Goal: Entertainment & Leisure: Browse casually

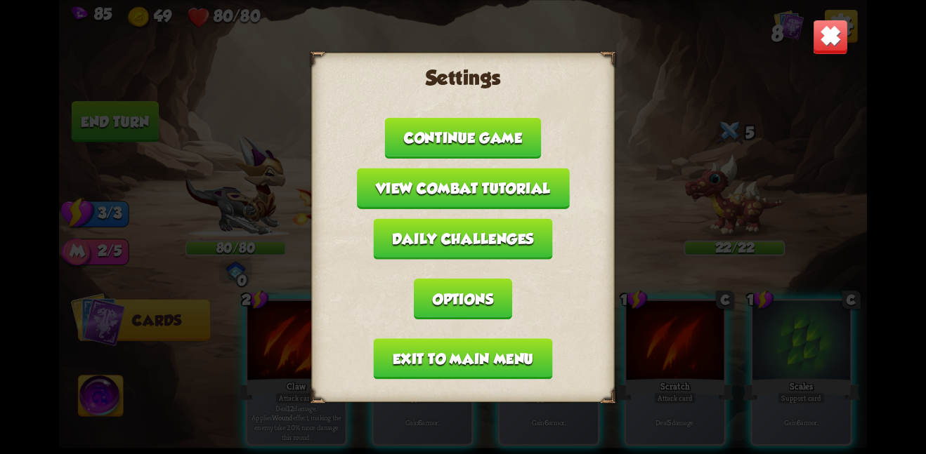
click at [833, 37] on img at bounding box center [830, 36] width 35 height 35
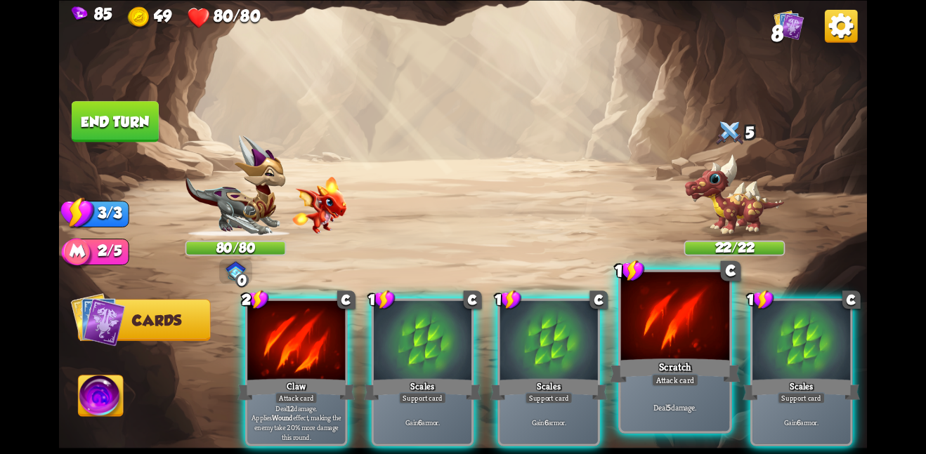
click at [653, 328] on div at bounding box center [675, 317] width 109 height 91
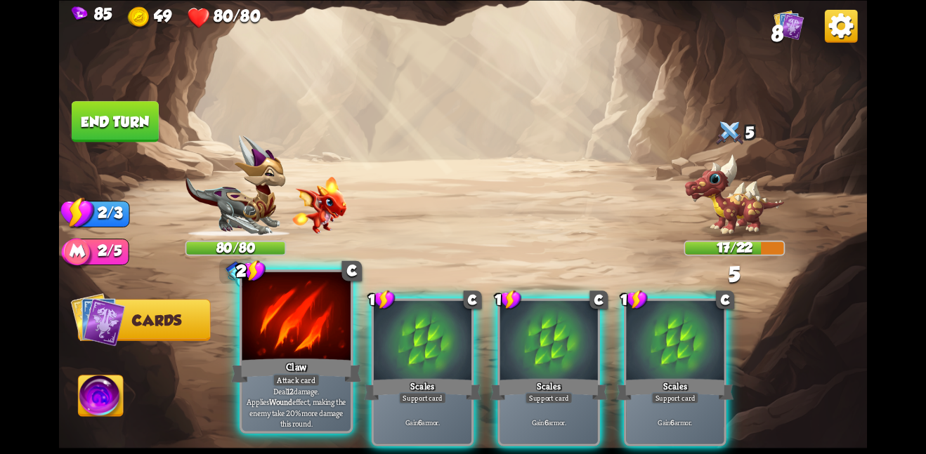
click at [258, 306] on div at bounding box center [296, 317] width 109 height 91
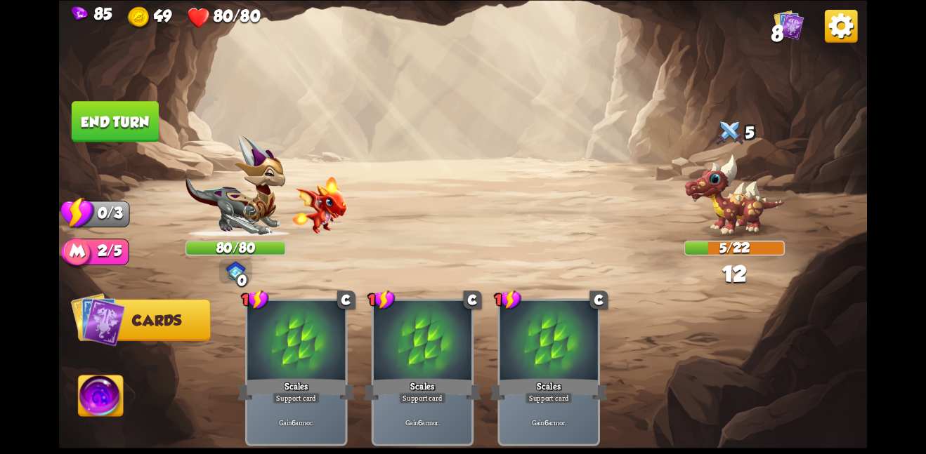
click at [110, 103] on button "End turn" at bounding box center [115, 121] width 87 height 41
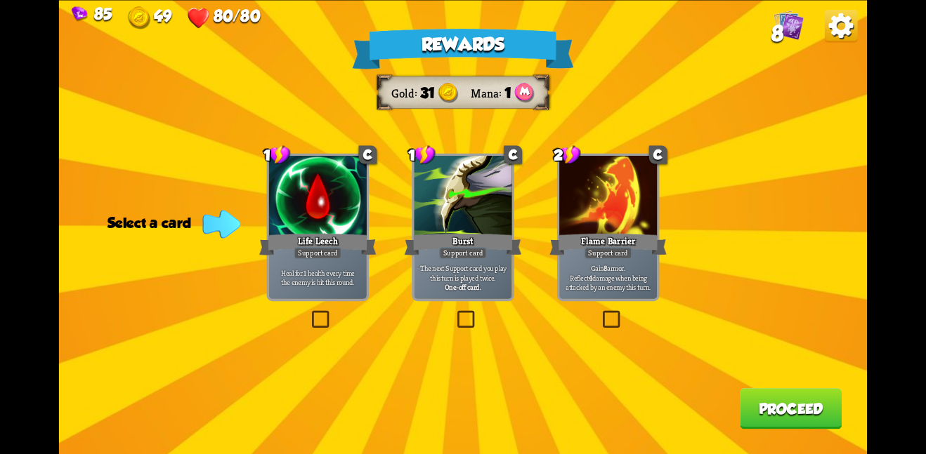
click at [410, 248] on div "Burst" at bounding box center [463, 244] width 117 height 26
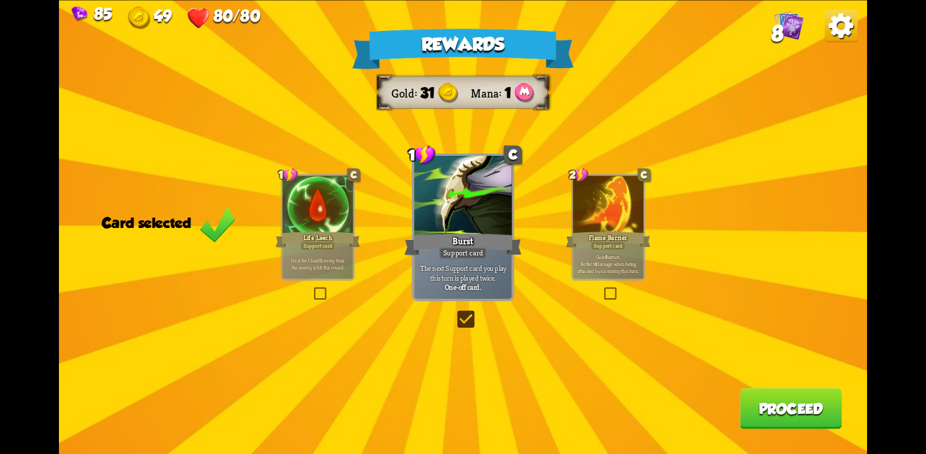
click at [775, 401] on button "Proceed" at bounding box center [791, 408] width 102 height 41
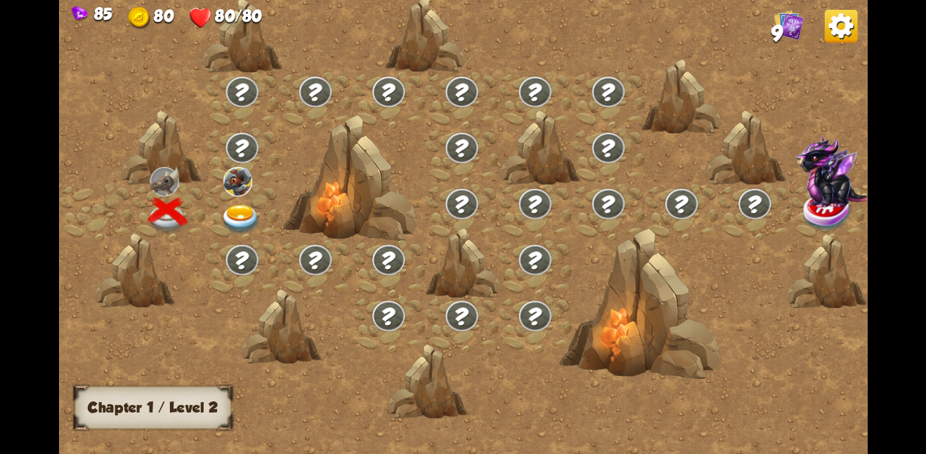
click at [237, 201] on div at bounding box center [241, 212] width 73 height 56
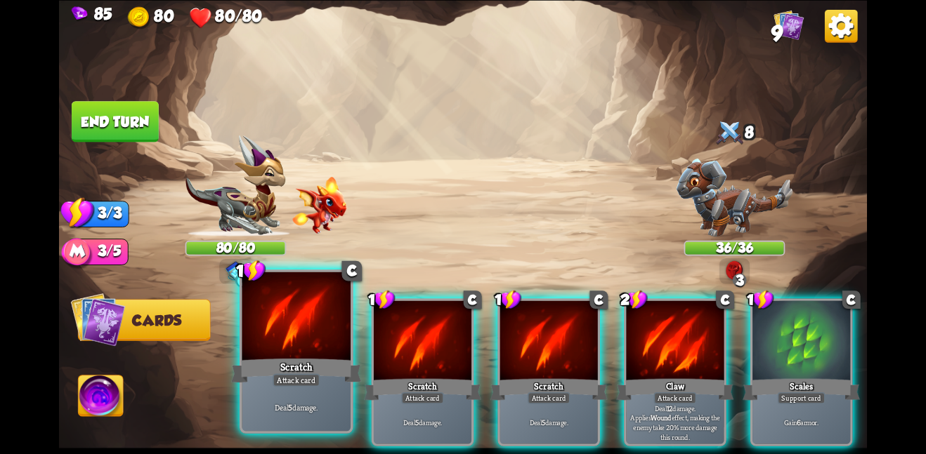
click at [272, 315] on div at bounding box center [296, 317] width 109 height 91
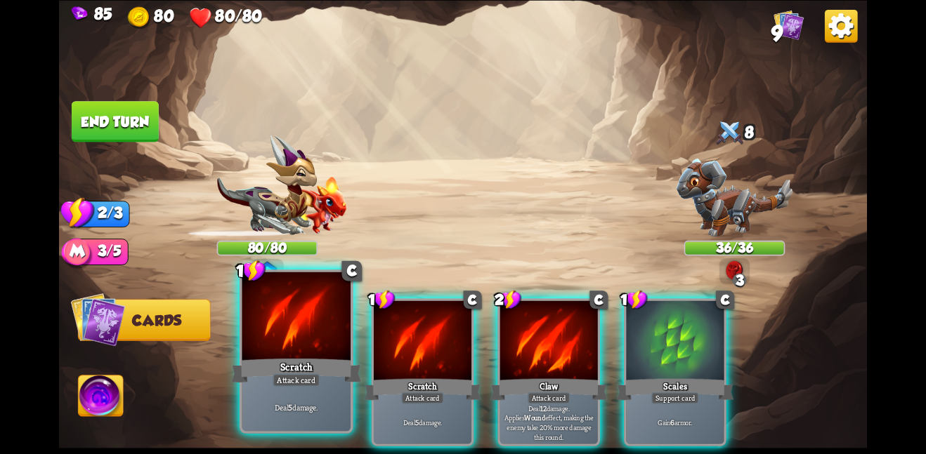
click at [273, 317] on div at bounding box center [296, 317] width 109 height 91
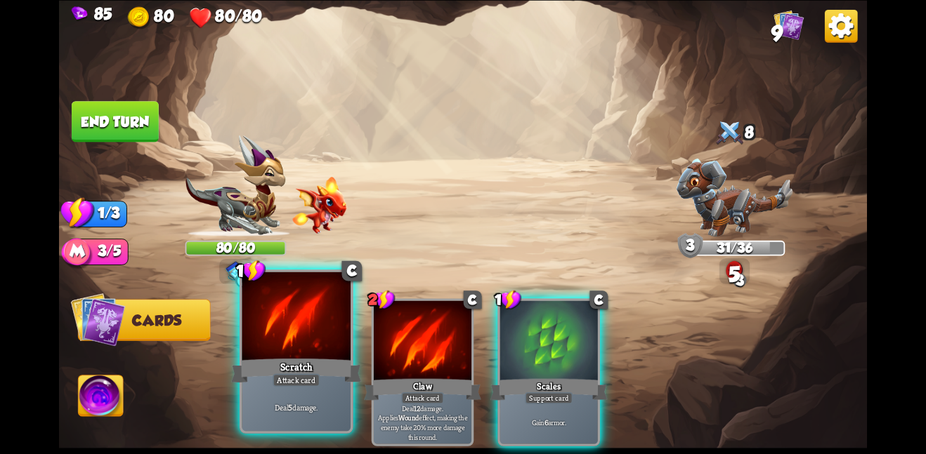
click at [273, 319] on div at bounding box center [296, 317] width 109 height 91
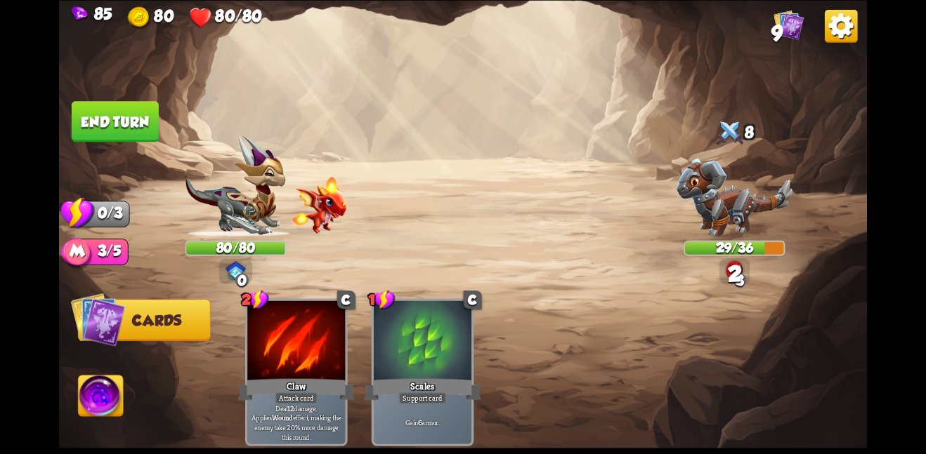
click at [100, 98] on img at bounding box center [463, 227] width 808 height 454
click at [120, 126] on button "End turn" at bounding box center [115, 121] width 87 height 41
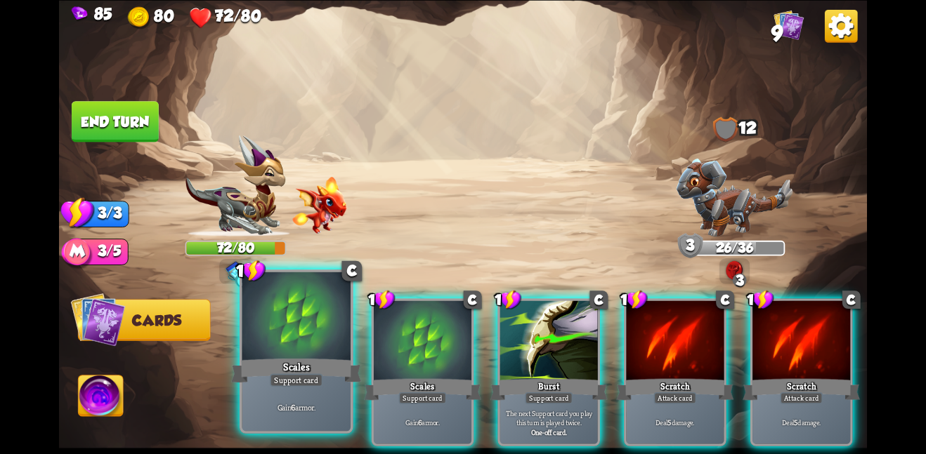
click at [329, 323] on div at bounding box center [296, 317] width 109 height 91
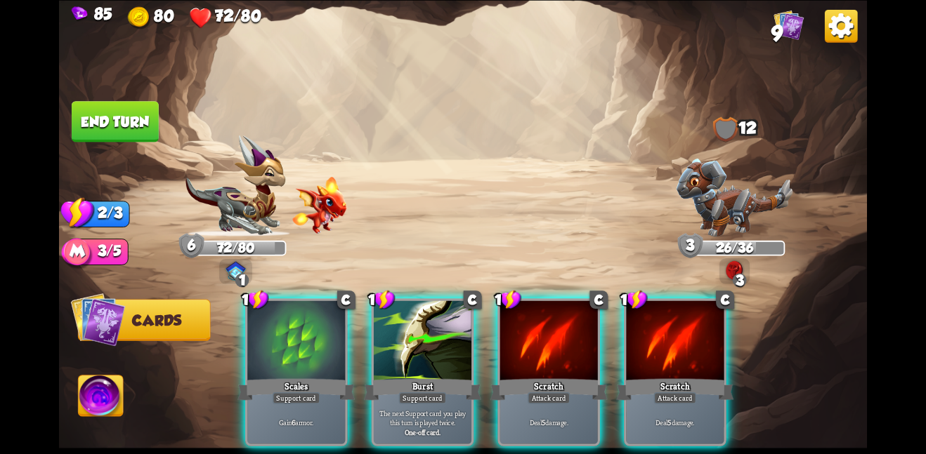
click at [329, 323] on div at bounding box center [296, 342] width 98 height 82
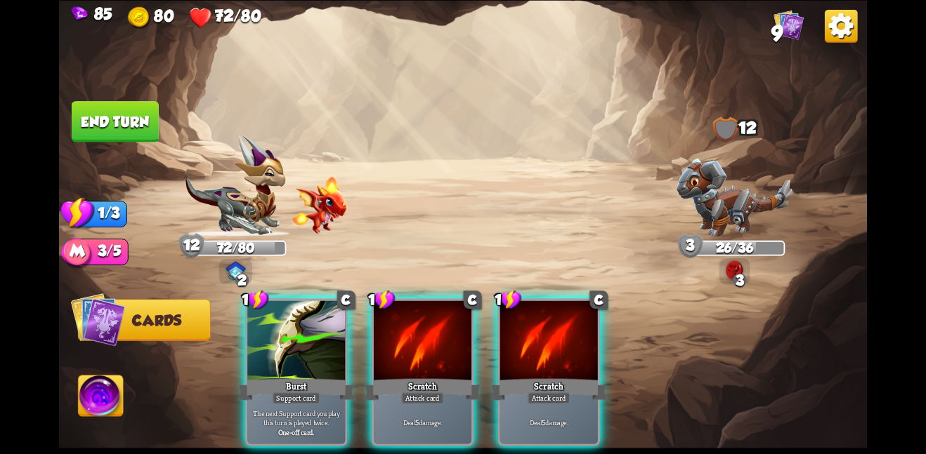
click at [329, 323] on div at bounding box center [296, 342] width 98 height 82
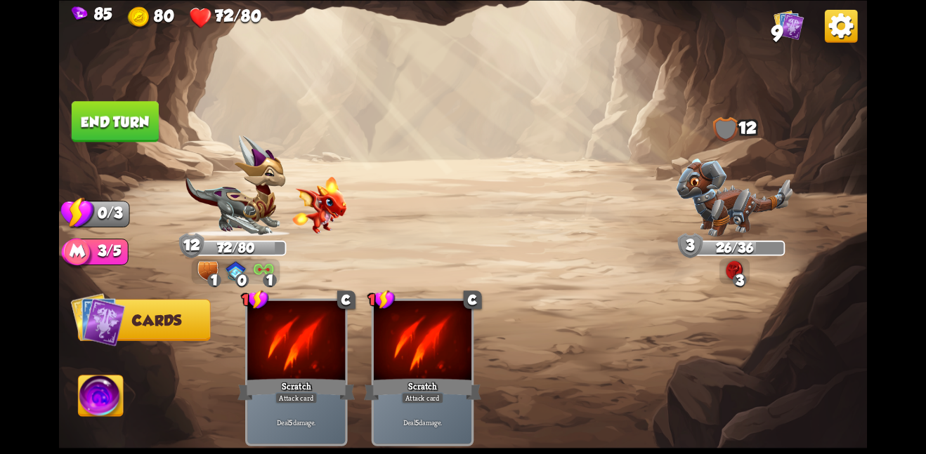
click at [155, 127] on button "End turn" at bounding box center [115, 121] width 87 height 41
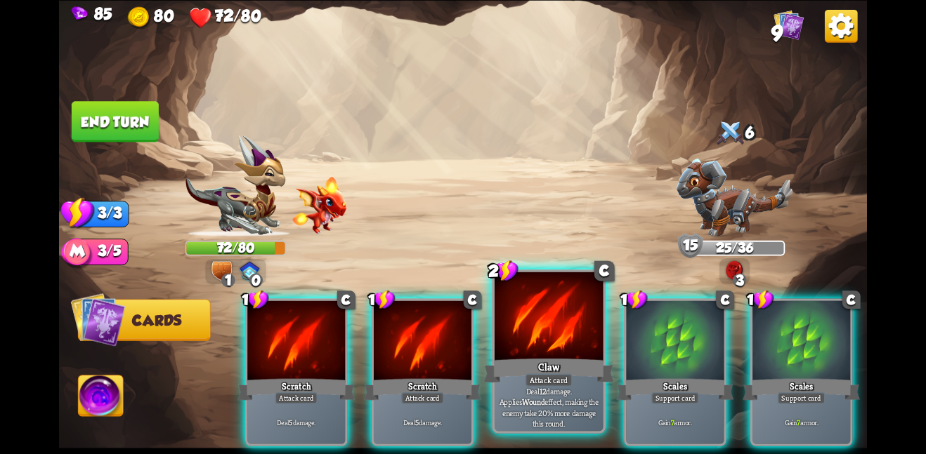
click at [556, 334] on div at bounding box center [549, 317] width 109 height 91
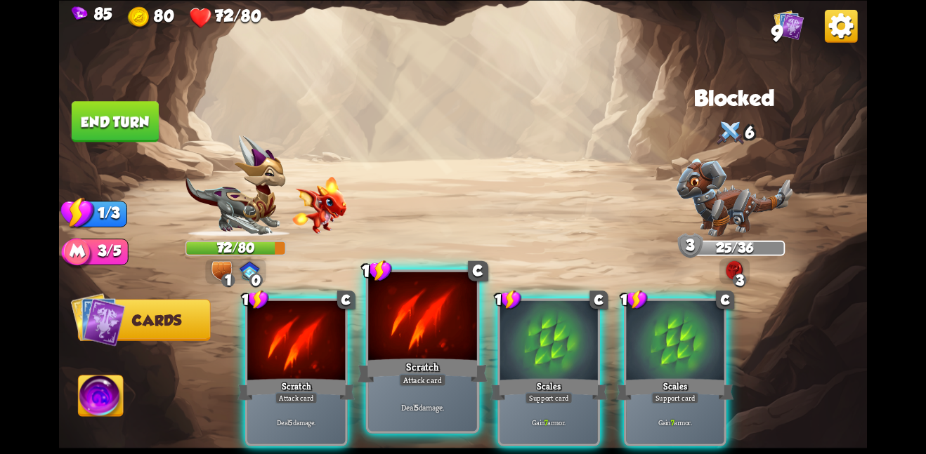
click at [391, 321] on div at bounding box center [422, 317] width 109 height 91
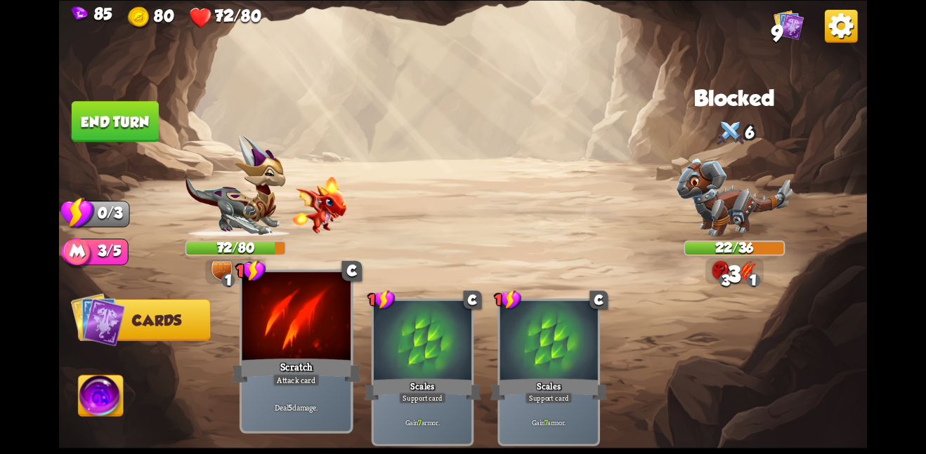
click at [287, 328] on div at bounding box center [296, 317] width 109 height 91
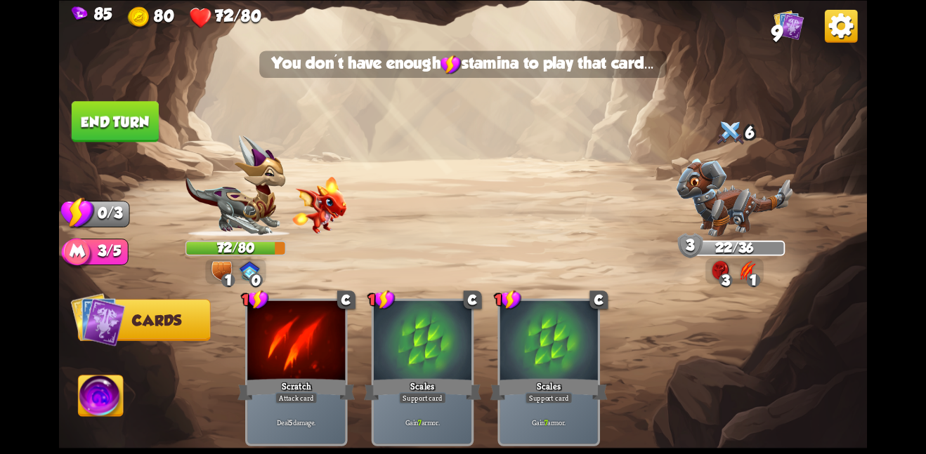
click at [153, 119] on button "End turn" at bounding box center [115, 121] width 87 height 41
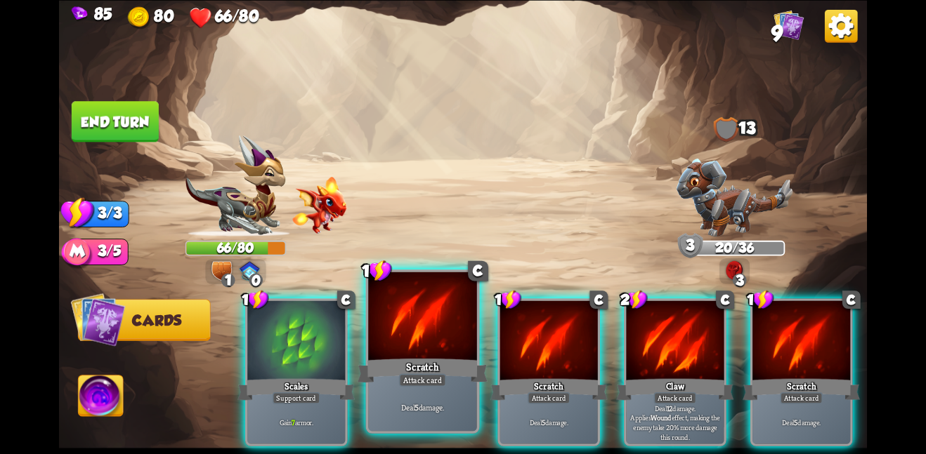
click at [450, 341] on div at bounding box center [422, 317] width 109 height 91
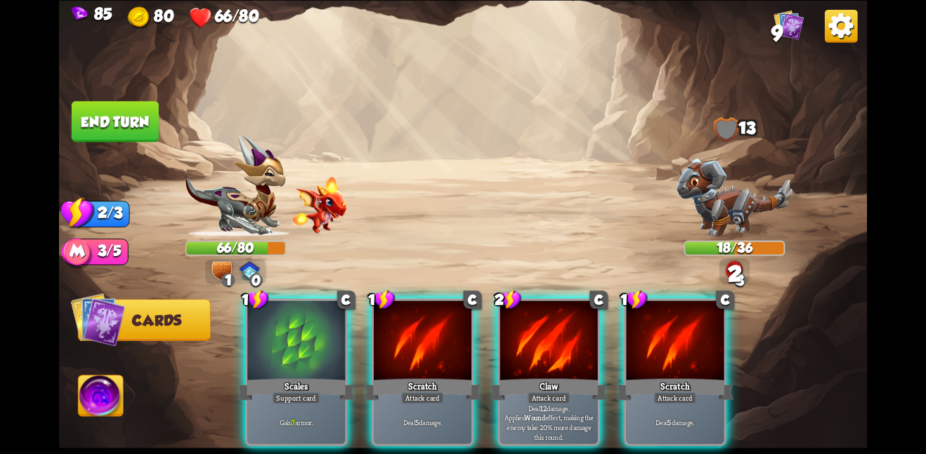
click at [450, 341] on div at bounding box center [423, 342] width 98 height 82
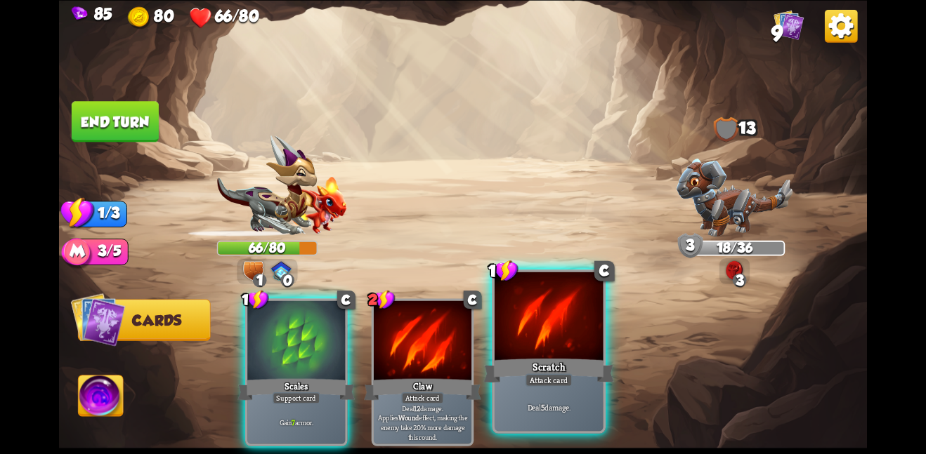
click at [498, 325] on div at bounding box center [549, 317] width 109 height 91
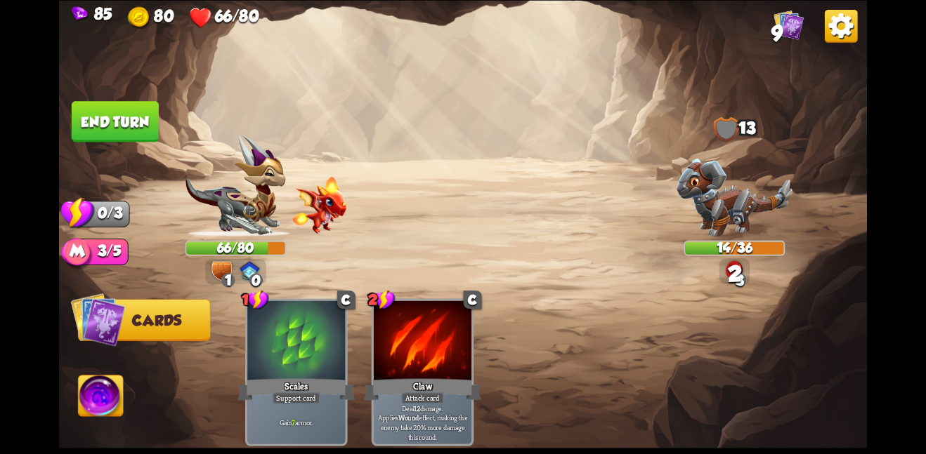
click at [106, 103] on button "End turn" at bounding box center [115, 121] width 87 height 41
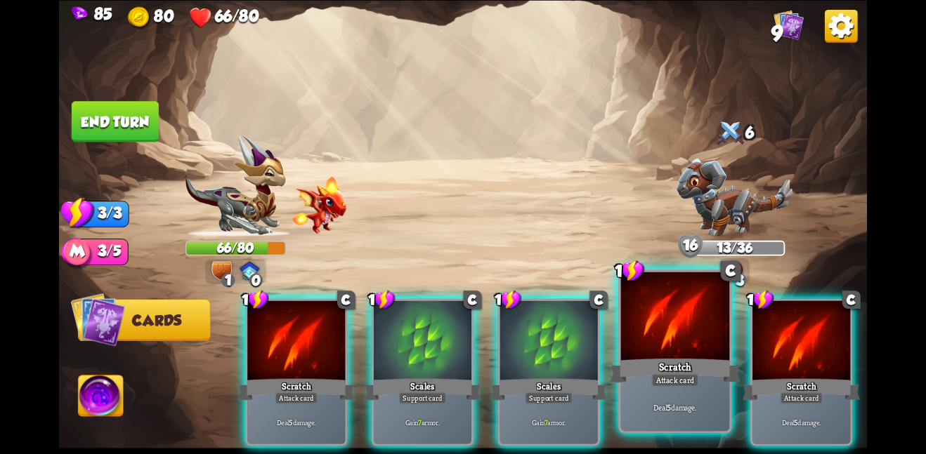
click at [644, 383] on div "Scratch" at bounding box center [675, 370] width 130 height 29
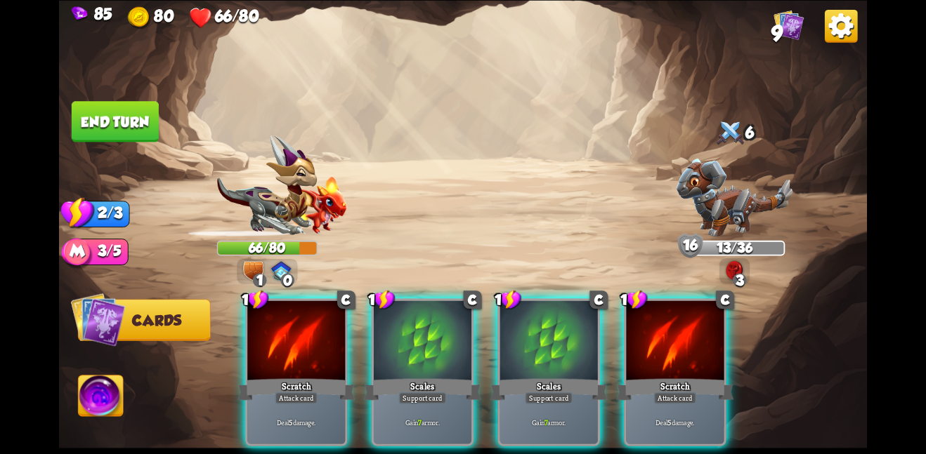
click at [644, 383] on div "Scratch" at bounding box center [674, 390] width 117 height 26
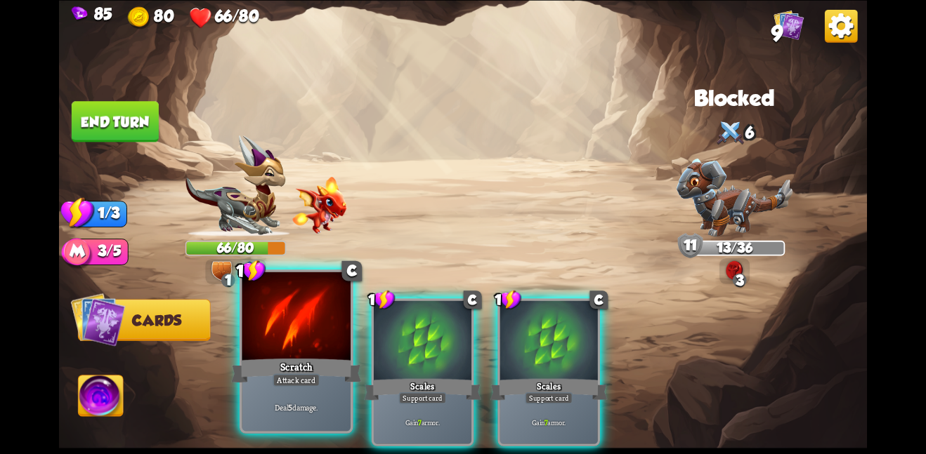
click at [332, 362] on div "Scratch" at bounding box center [296, 370] width 130 height 29
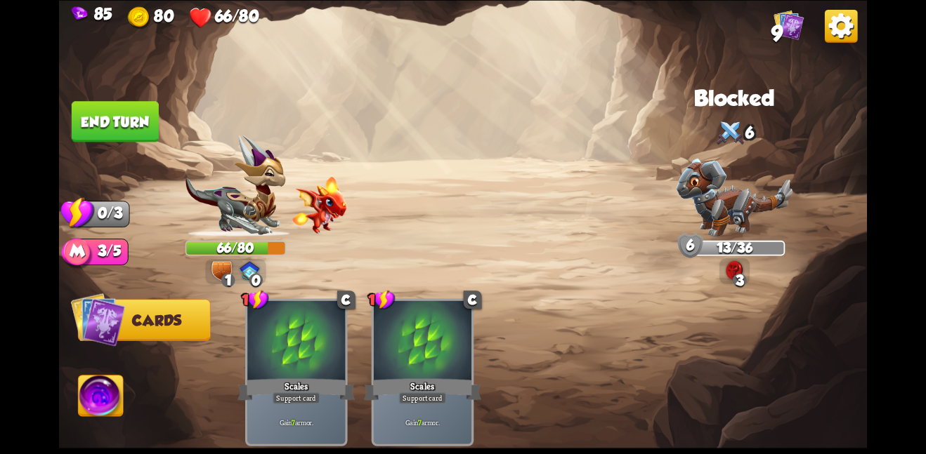
click at [111, 133] on button "End turn" at bounding box center [115, 121] width 87 height 41
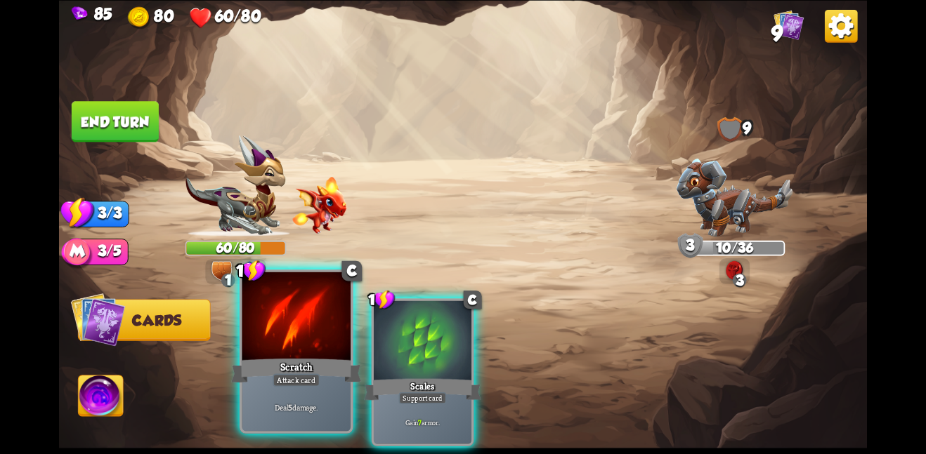
click at [301, 313] on div at bounding box center [296, 317] width 109 height 91
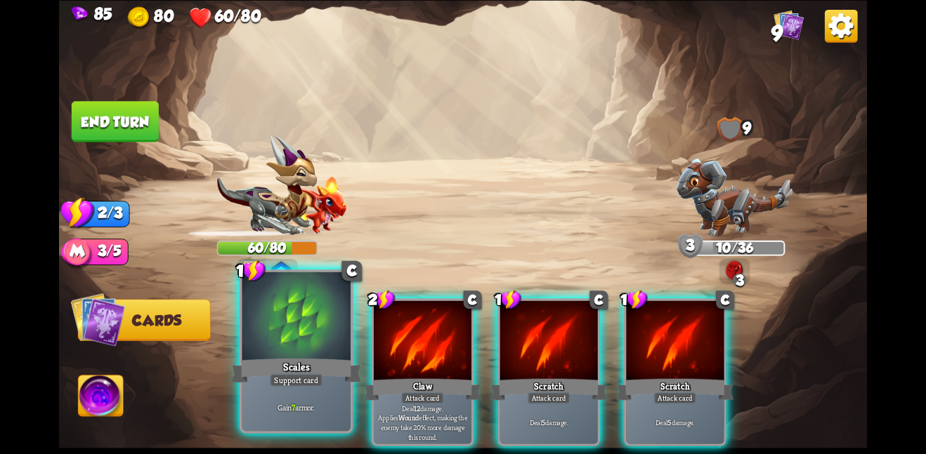
click at [310, 314] on div at bounding box center [296, 317] width 109 height 91
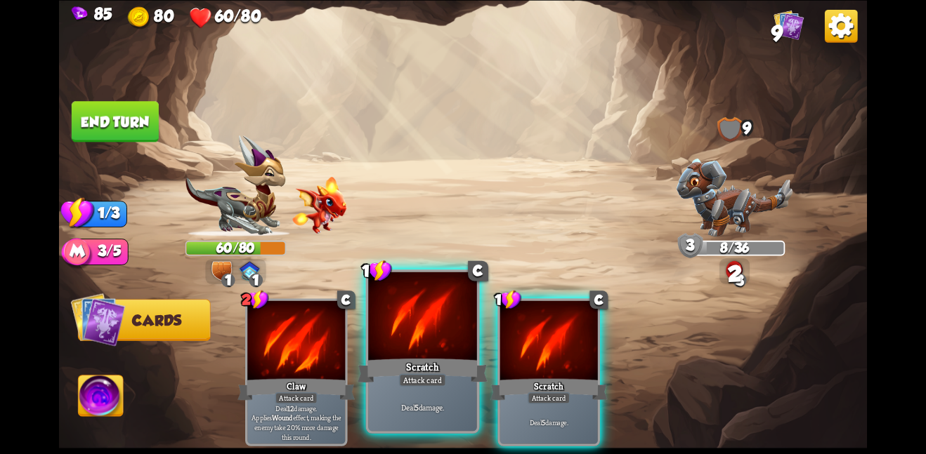
click at [421, 337] on div at bounding box center [422, 317] width 109 height 91
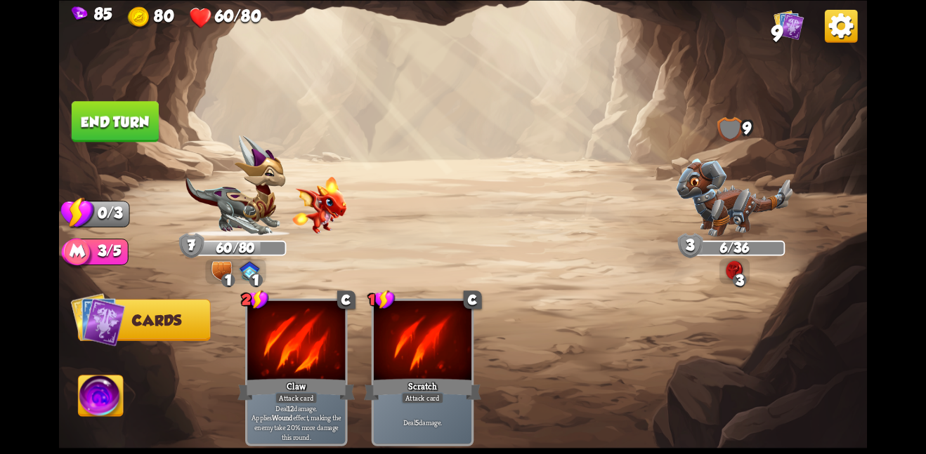
click at [110, 117] on button "End turn" at bounding box center [115, 121] width 87 height 41
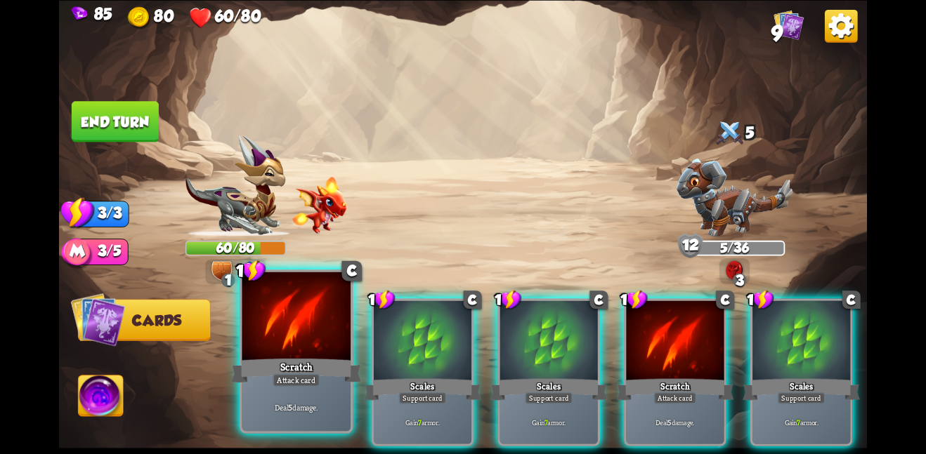
click at [289, 320] on div at bounding box center [296, 317] width 109 height 91
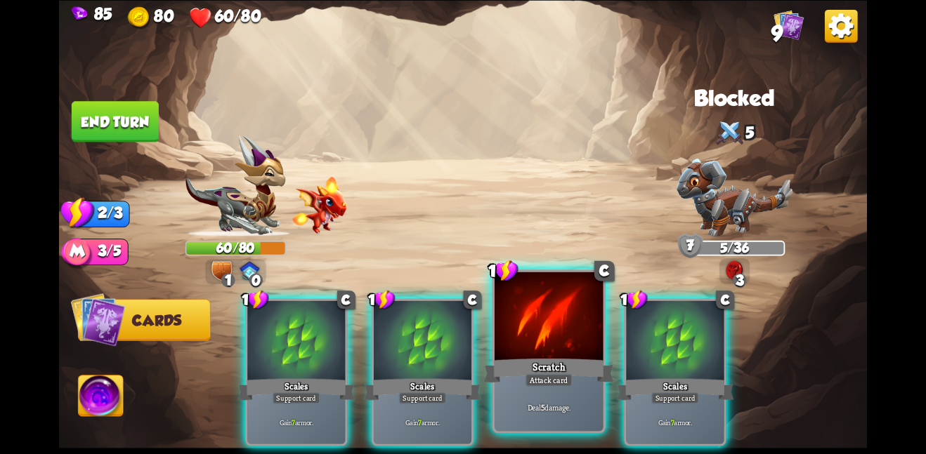
click at [530, 398] on div "Deal 5 damage." at bounding box center [549, 407] width 109 height 47
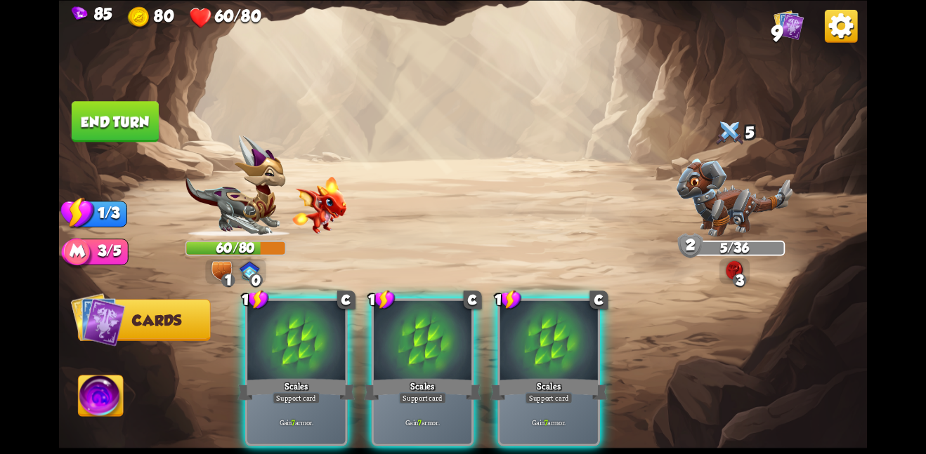
click at [481, 335] on div "1 C Scales Support card Gain 7 armor. 1 C Scales Support card Gain 7 armor. 1 C…" at bounding box center [544, 353] width 646 height 202
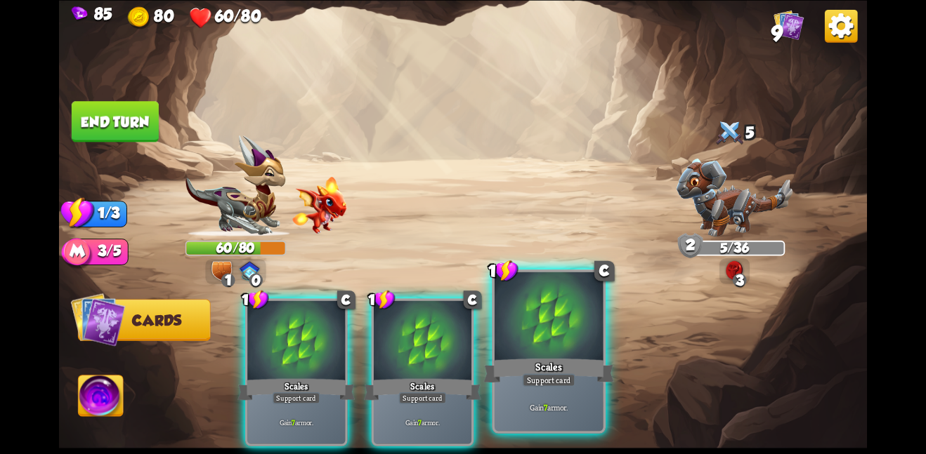
click at [518, 330] on div at bounding box center [549, 317] width 109 height 91
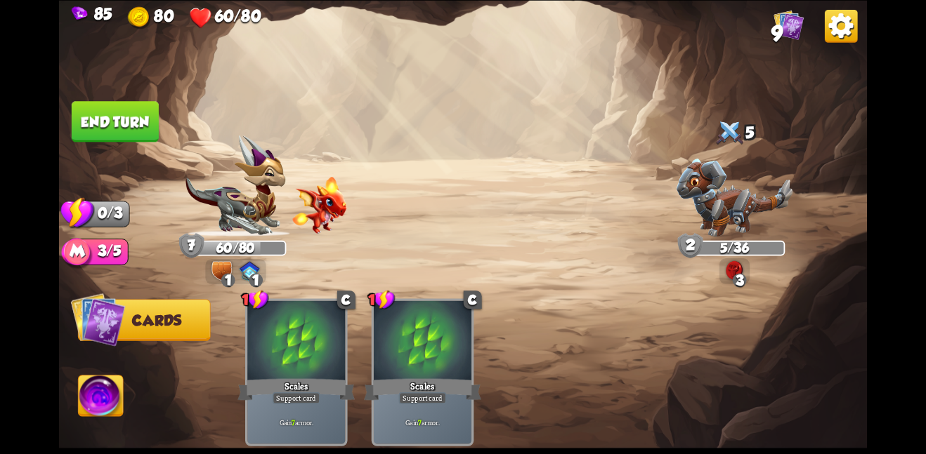
click at [121, 110] on button "End turn" at bounding box center [115, 121] width 87 height 41
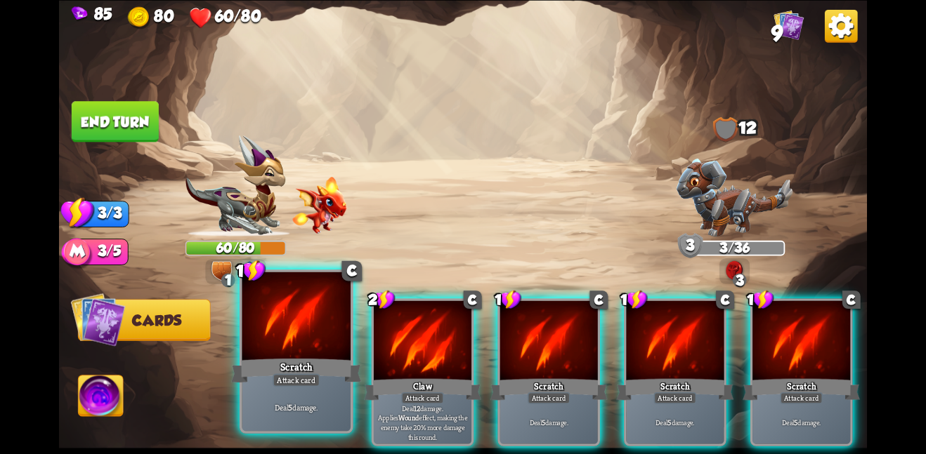
click at [287, 317] on div at bounding box center [296, 317] width 109 height 91
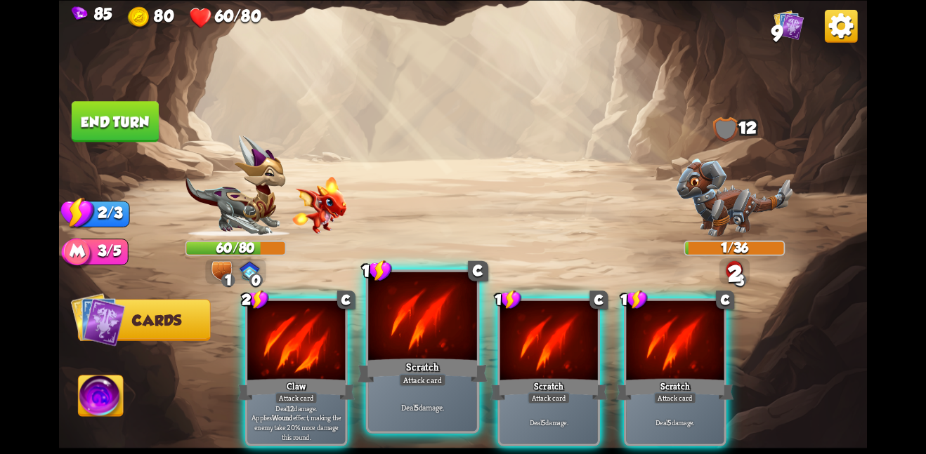
click at [434, 334] on div at bounding box center [422, 317] width 109 height 91
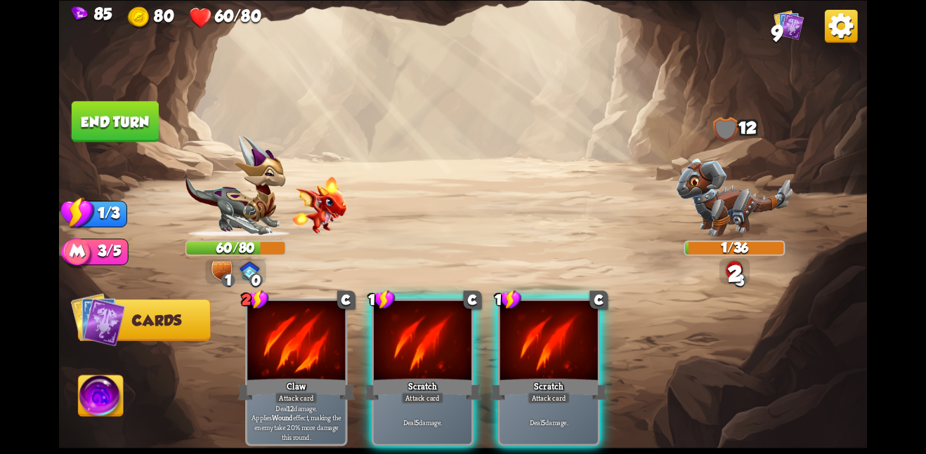
click at [434, 334] on div at bounding box center [423, 342] width 98 height 82
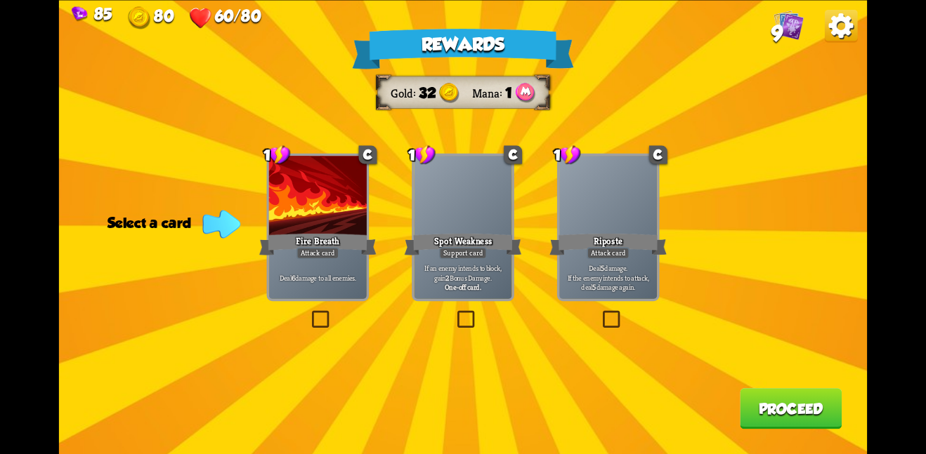
click at [354, 247] on div "Fire Breath" at bounding box center [317, 244] width 117 height 26
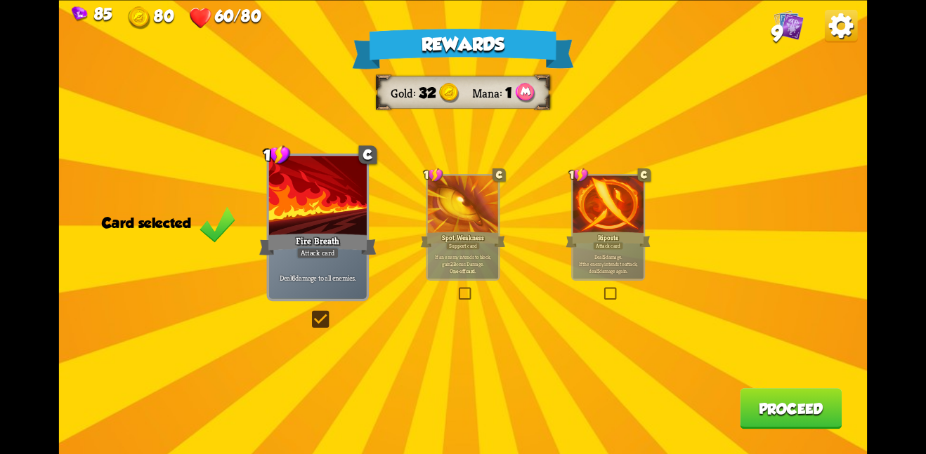
click at [755, 397] on button "Proceed" at bounding box center [791, 408] width 102 height 41
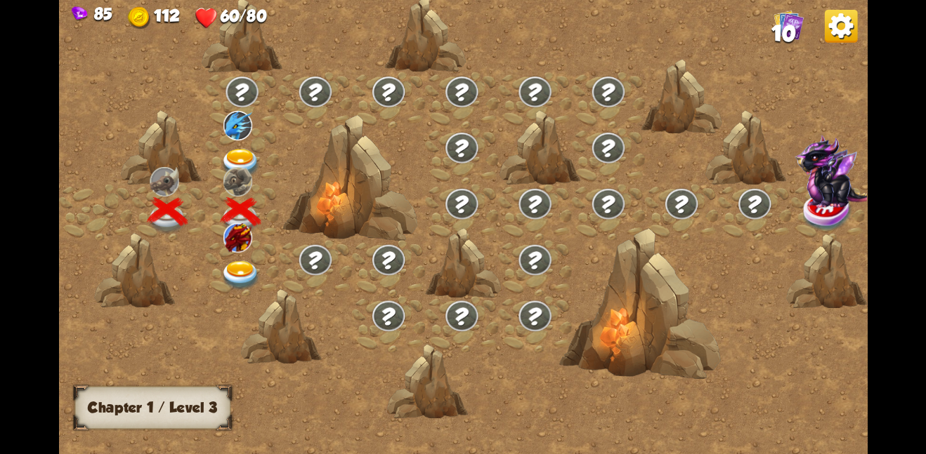
click at [240, 143] on div at bounding box center [241, 156] width 73 height 56
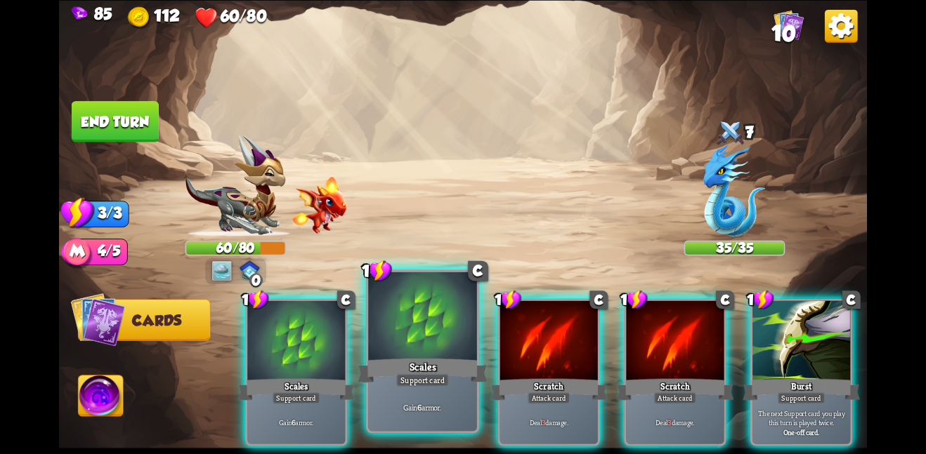
click at [421, 299] on div at bounding box center [422, 317] width 109 height 91
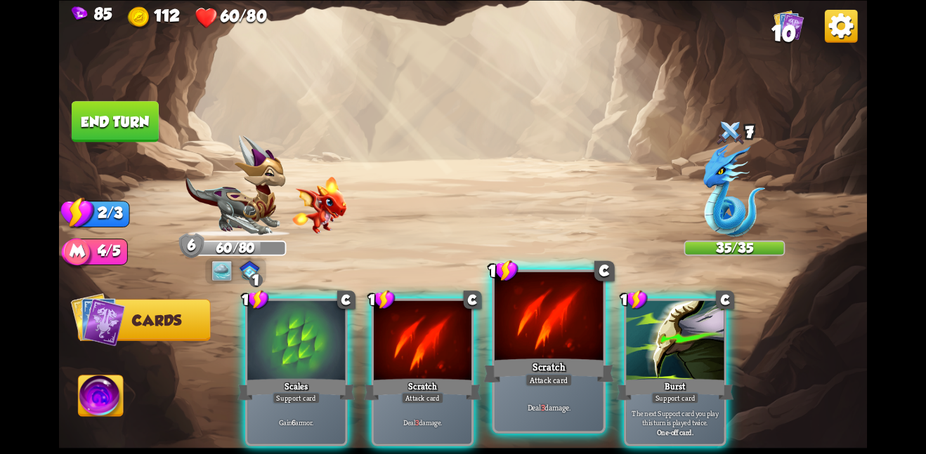
click at [558, 308] on div at bounding box center [549, 317] width 109 height 91
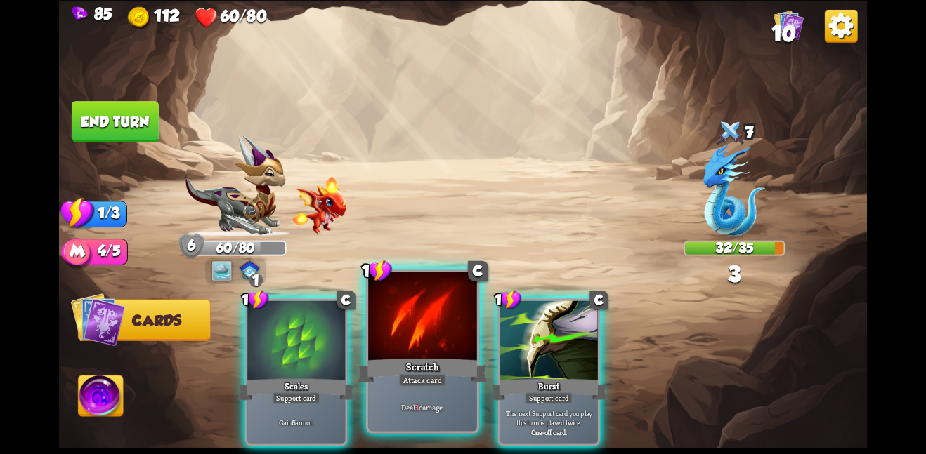
click at [451, 293] on div at bounding box center [422, 317] width 109 height 91
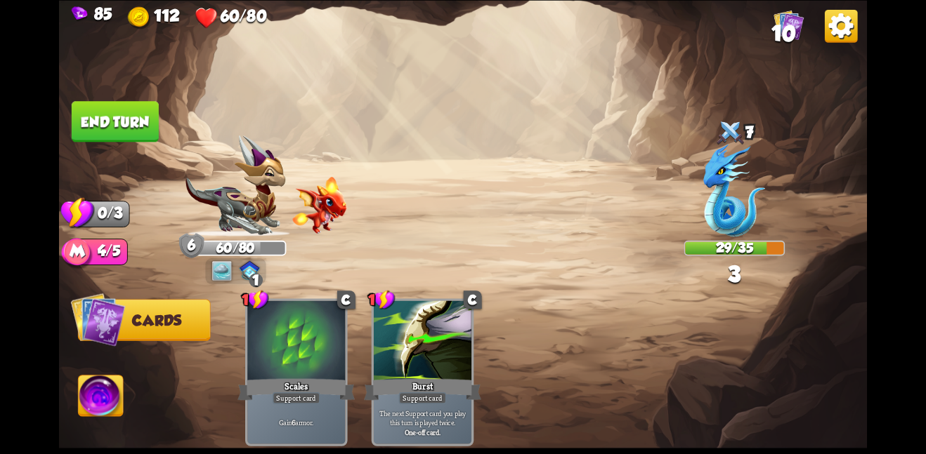
click at [105, 109] on button "End turn" at bounding box center [115, 121] width 87 height 41
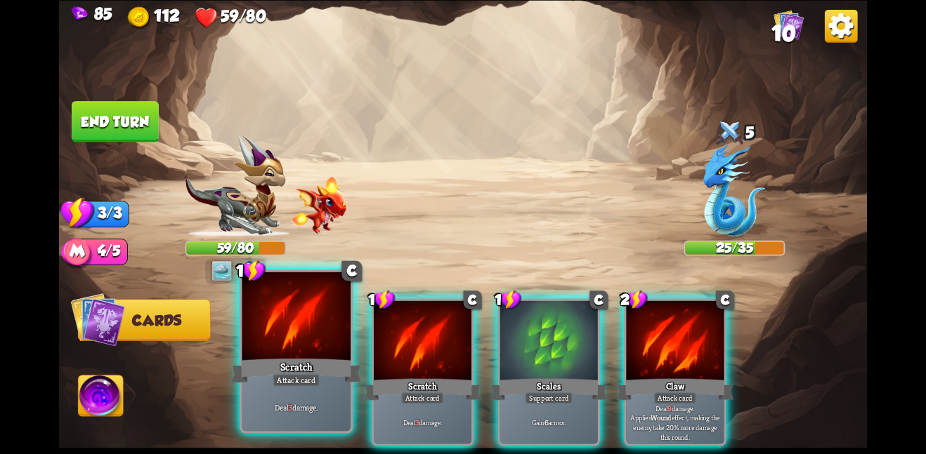
click at [331, 325] on div at bounding box center [296, 317] width 109 height 91
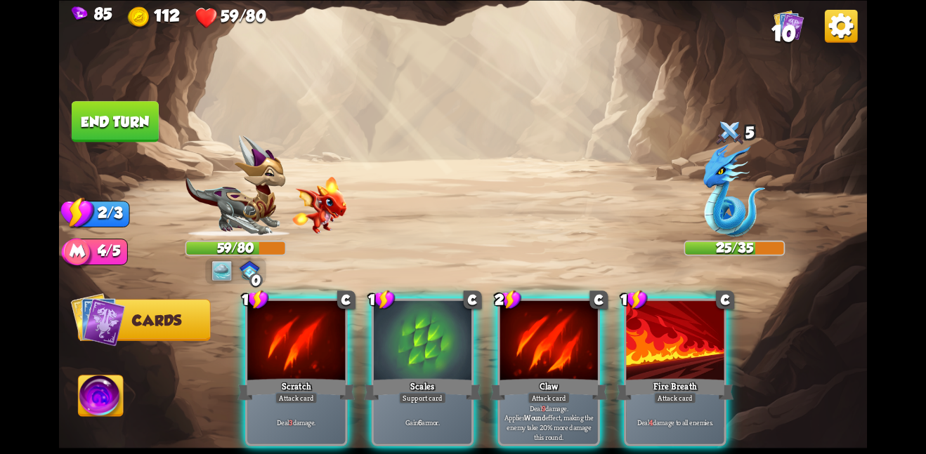
click at [331, 325] on div at bounding box center [296, 342] width 98 height 82
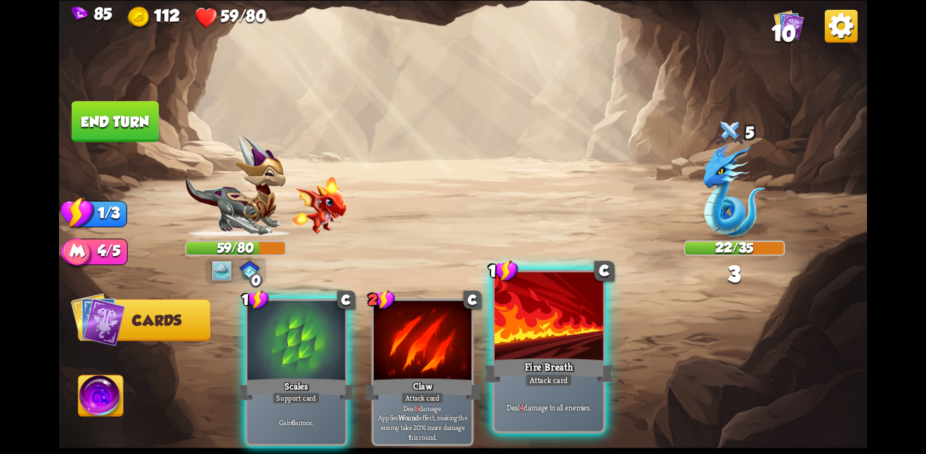
click at [516, 344] on div at bounding box center [549, 317] width 109 height 91
